Goal: Task Accomplishment & Management: Manage account settings

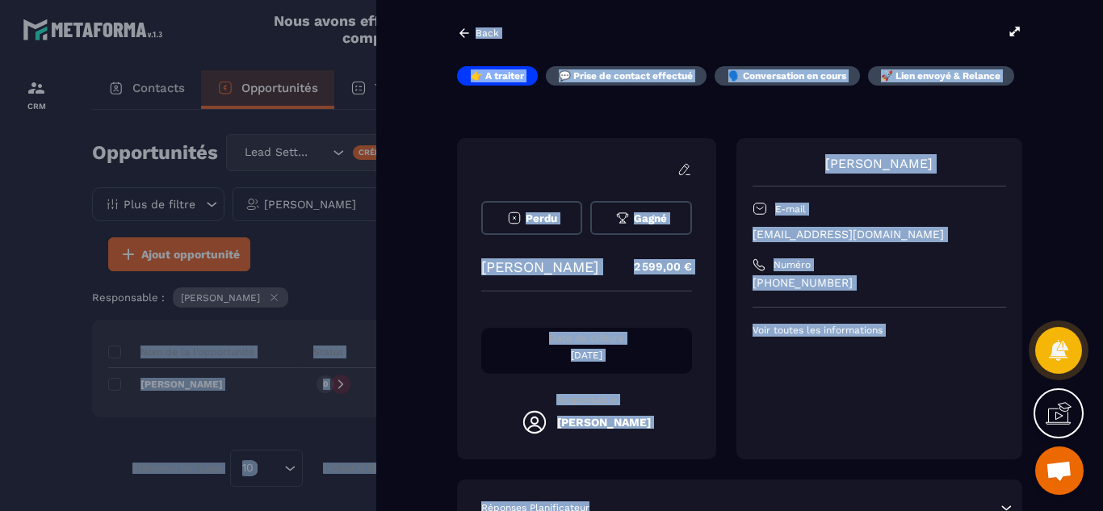
drag, startPoint x: 810, startPoint y: 494, endPoint x: 859, endPoint y: 485, distance: 50.0
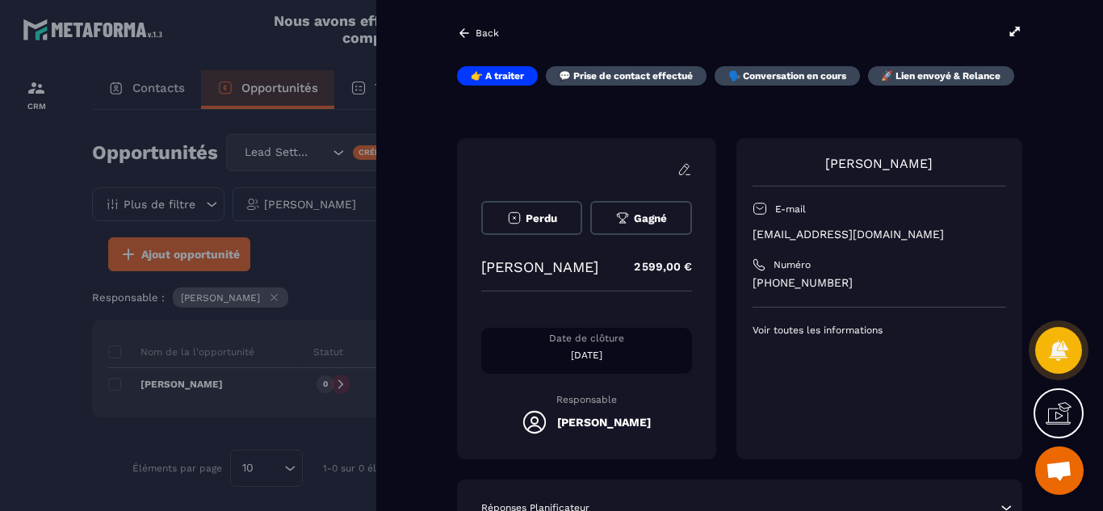
click at [854, 426] on div "[PERSON_NAME] E-mail [EMAIL_ADDRESS][DOMAIN_NAME] Numéro [PHONE_NUMBER] Voir to…" at bounding box center [879, 298] width 286 height 321
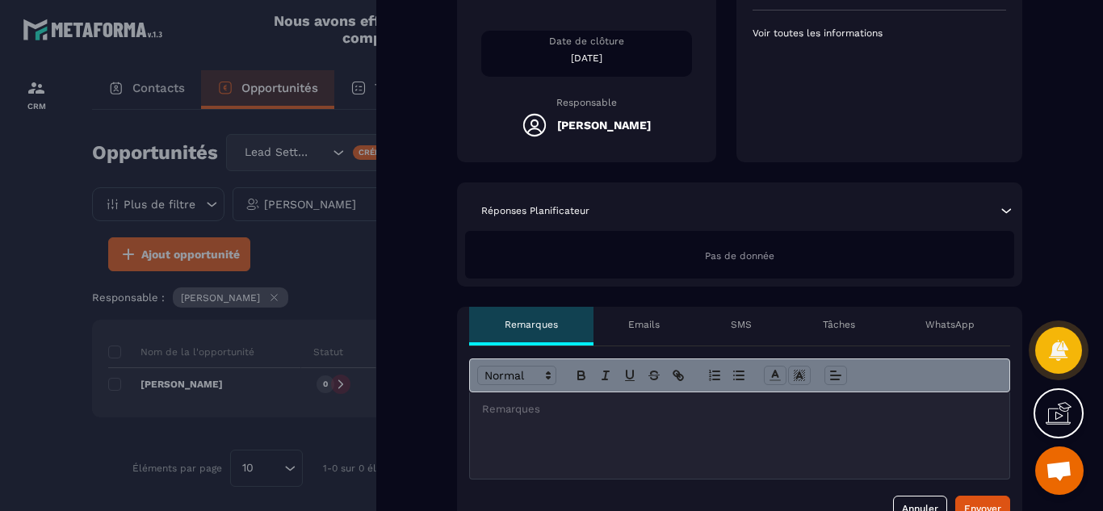
scroll to position [323, 0]
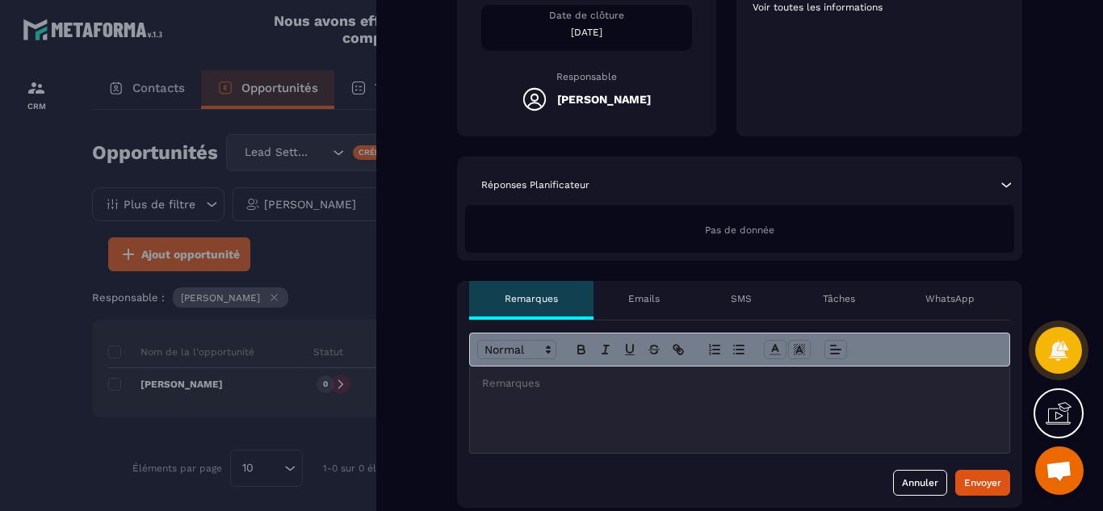
click at [39, 373] on div at bounding box center [551, 255] width 1103 height 511
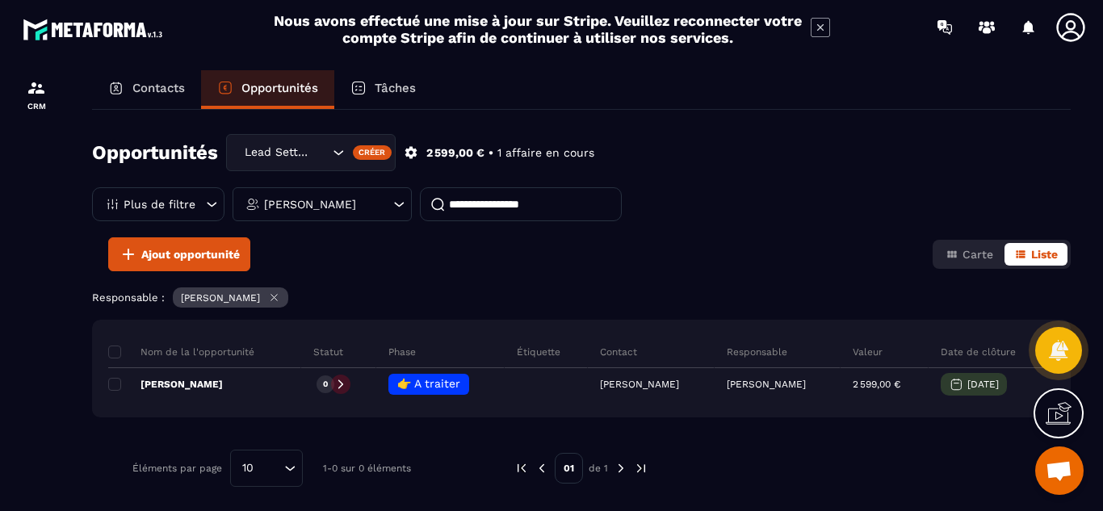
click at [388, 211] on div "[PERSON_NAME]" at bounding box center [321, 204] width 179 height 34
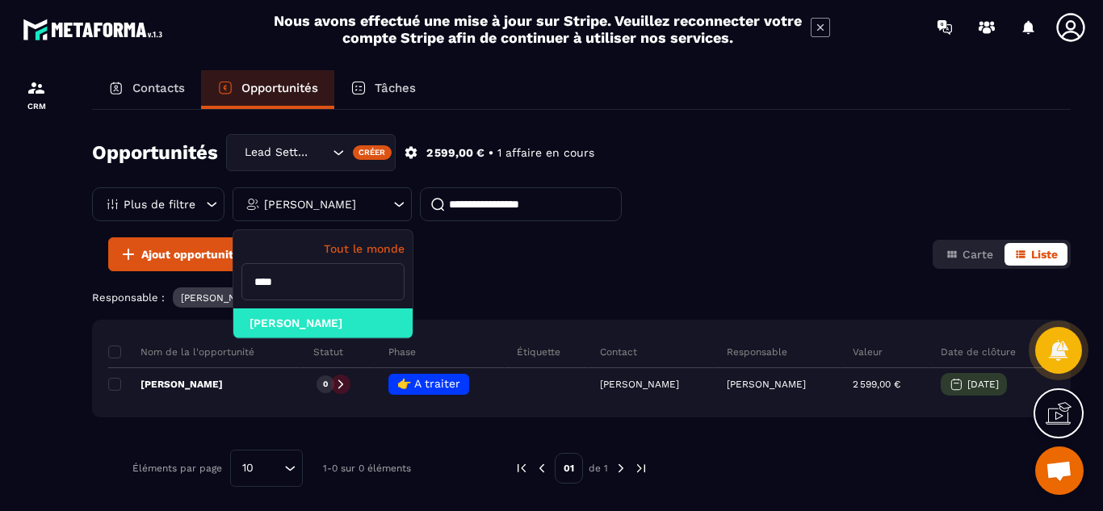
click at [307, 288] on input "****" at bounding box center [322, 281] width 163 height 37
type input "*"
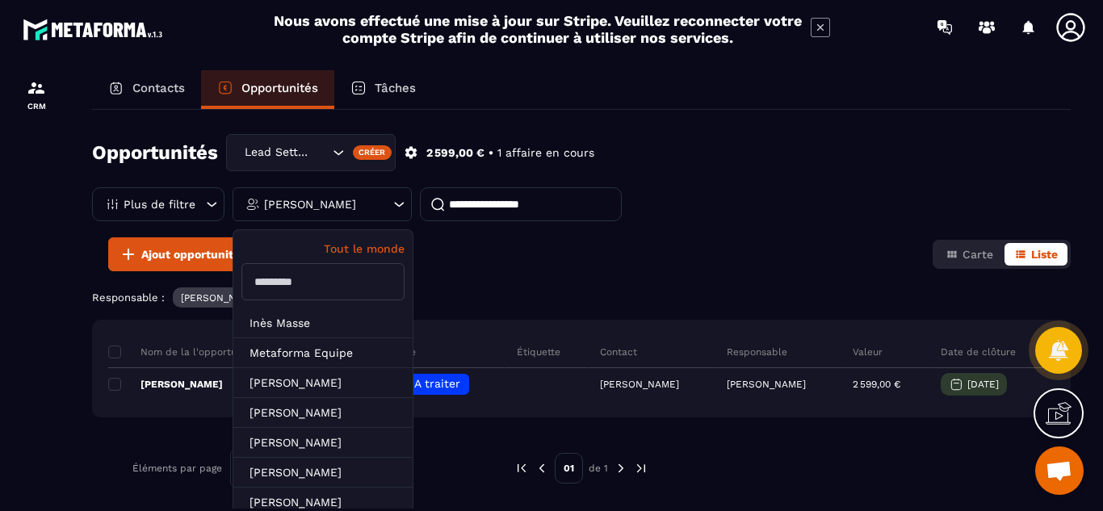
click at [351, 248] on p "Tout le monde" at bounding box center [322, 248] width 163 height 13
drag, startPoint x: 462, startPoint y: 288, endPoint x: 37, endPoint y: 342, distance: 428.8
click at [37, 342] on section "CRM Contacts Opportunités Tâches Opportunités Lead Setting Créer 2 599,00 € • 1…" at bounding box center [551, 305] width 1103 height 503
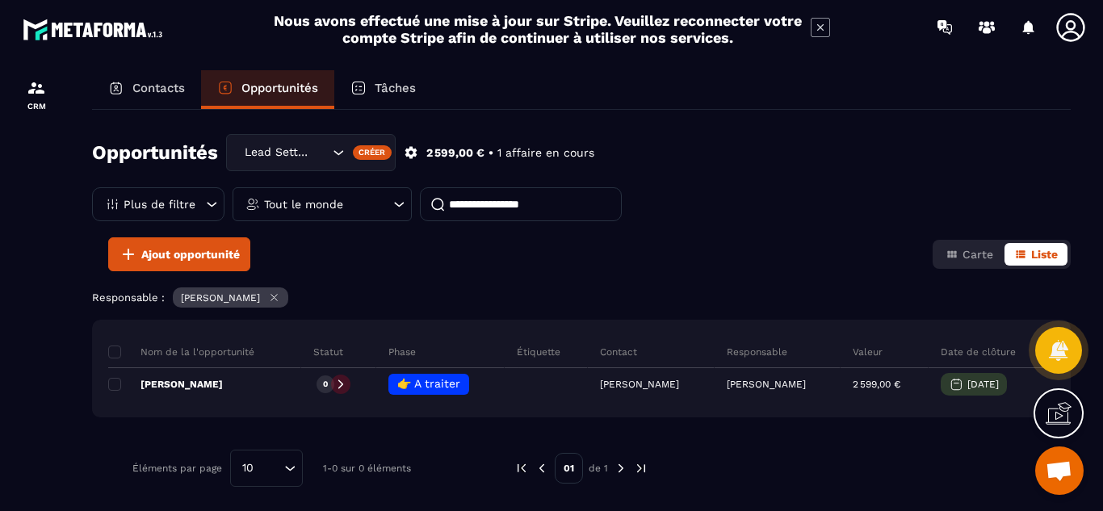
click at [37, 342] on div at bounding box center [36, 305] width 73 height 503
click at [280, 295] on icon at bounding box center [274, 297] width 12 height 12
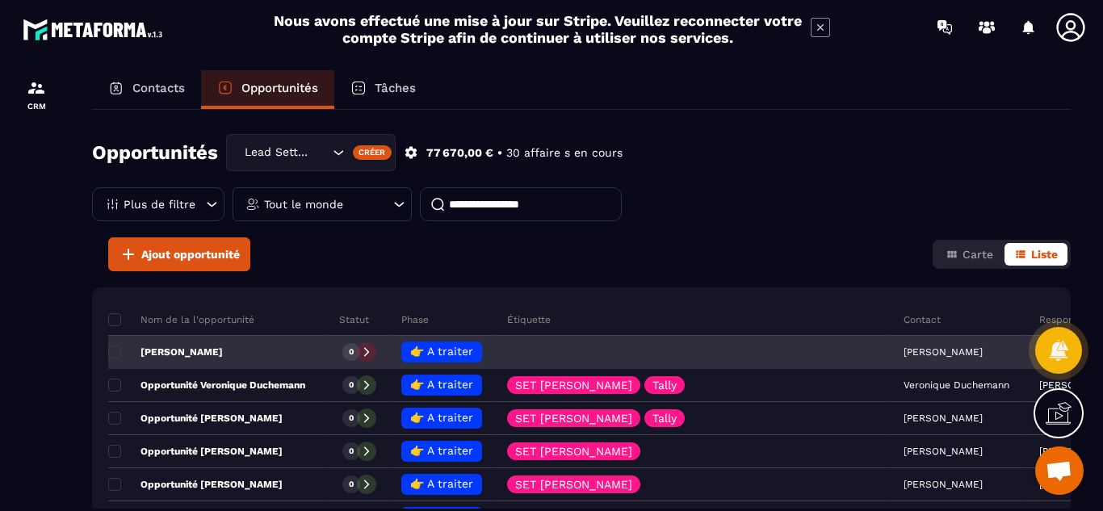
click at [372, 355] on icon at bounding box center [366, 351] width 11 height 11
